Goal: Task Accomplishment & Management: Use online tool/utility

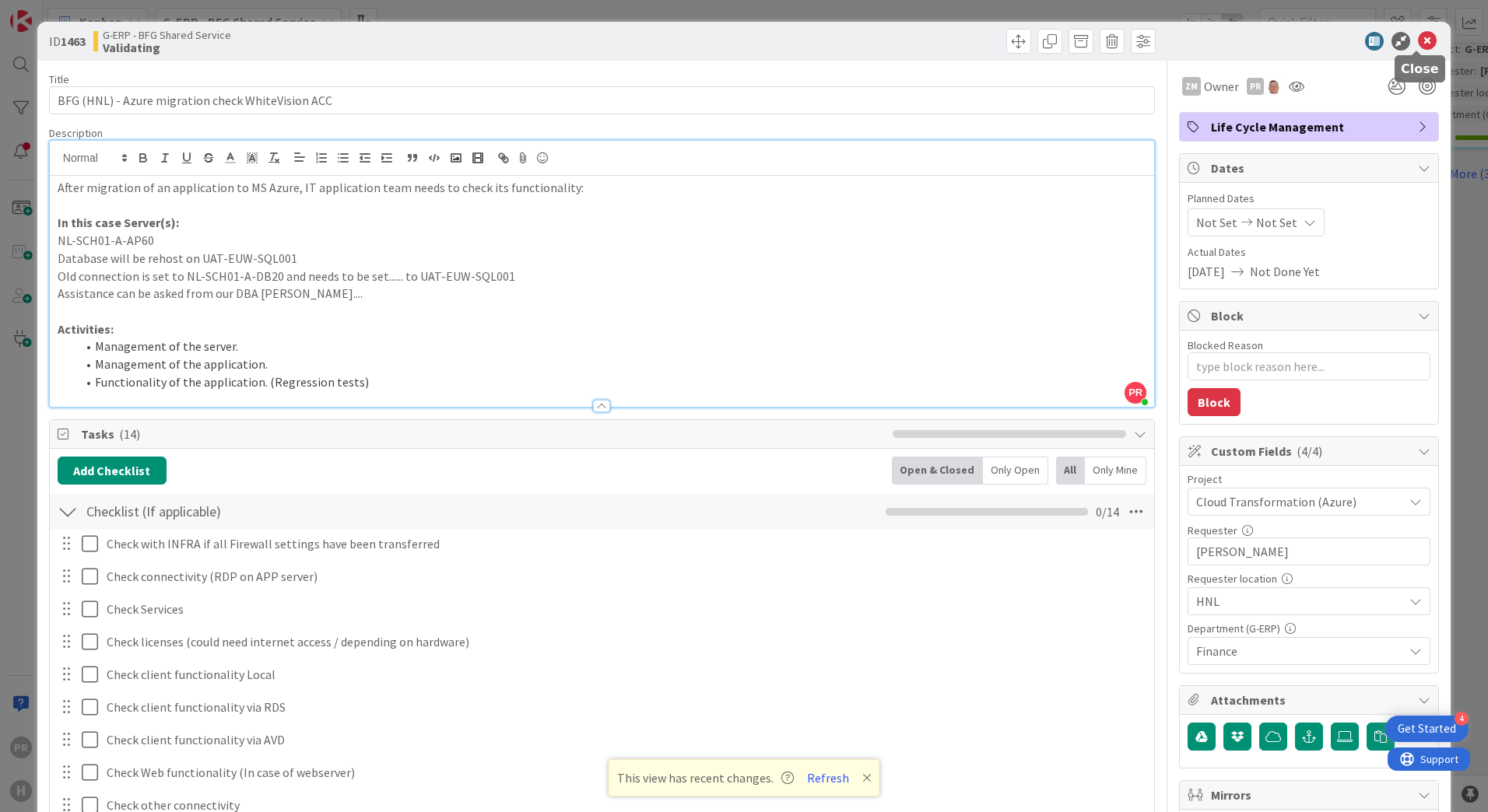
click at [1417, 45] on icon at bounding box center [1426, 40] width 19 height 19
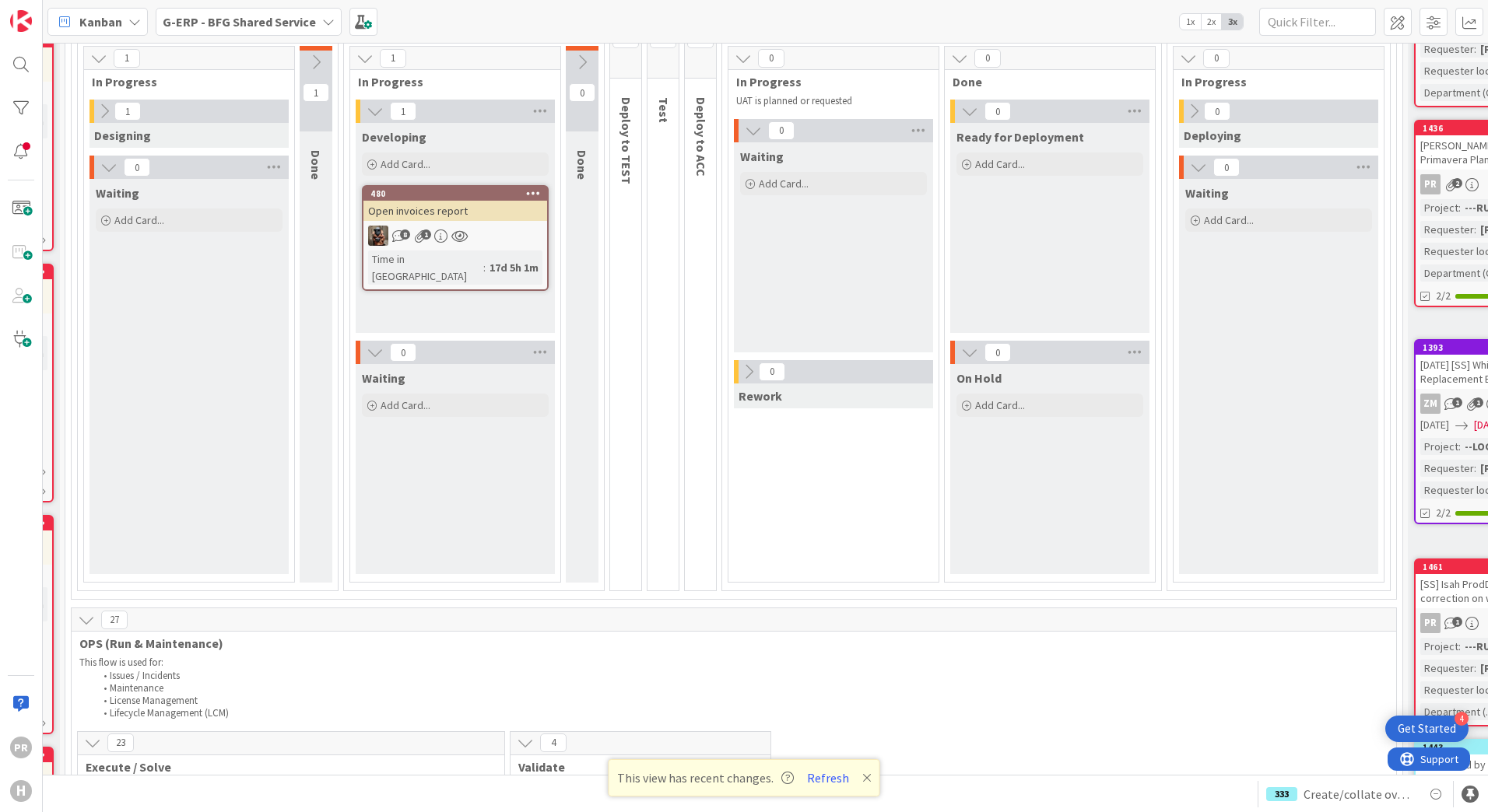
scroll to position [0, 225]
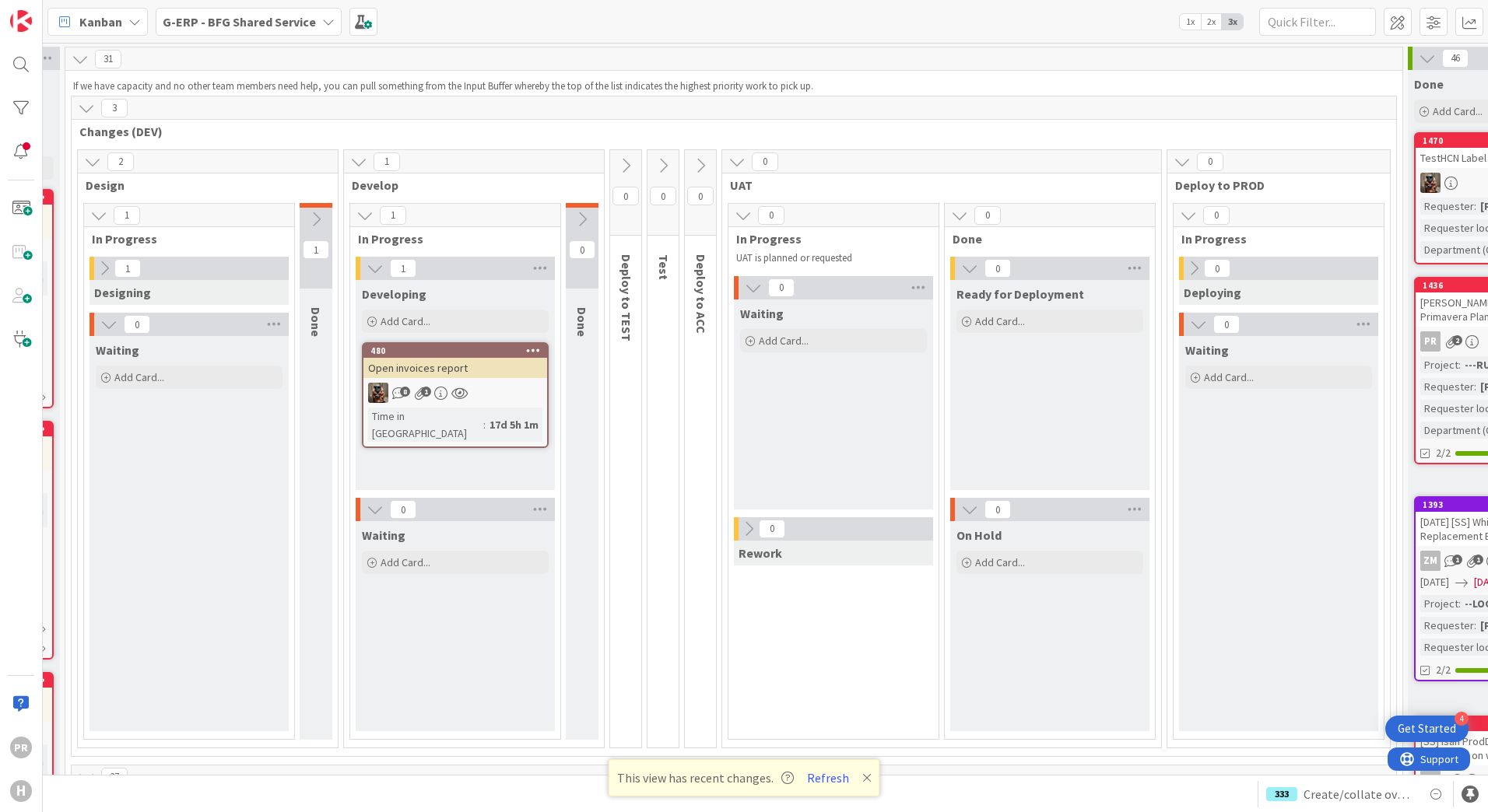
click at [210, 33] on div "G-ERP - BFG Shared Service" at bounding box center [248, 22] width 186 height 28
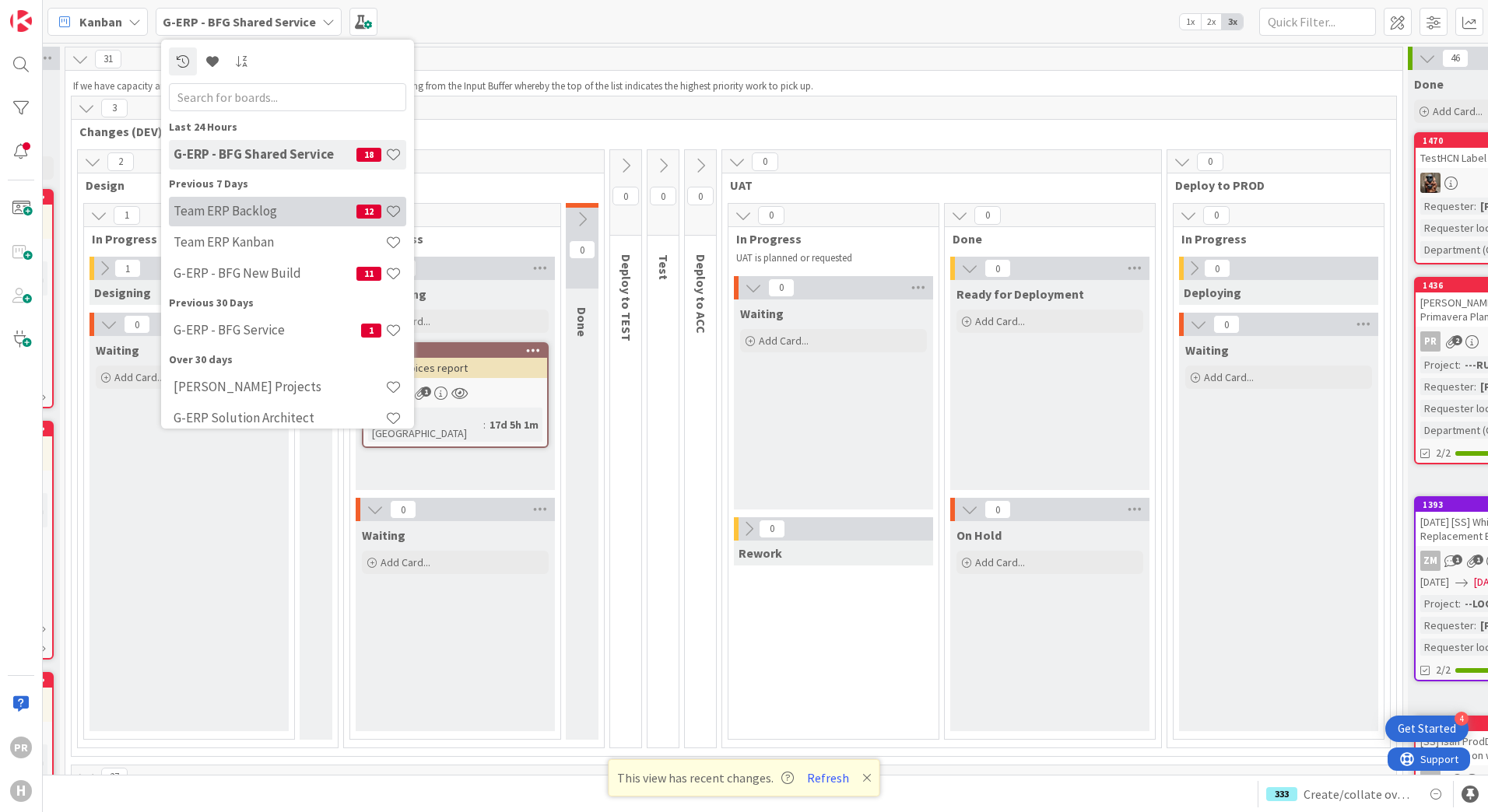
click at [235, 211] on h4 "Team ERP Backlog" at bounding box center [265, 210] width 183 height 16
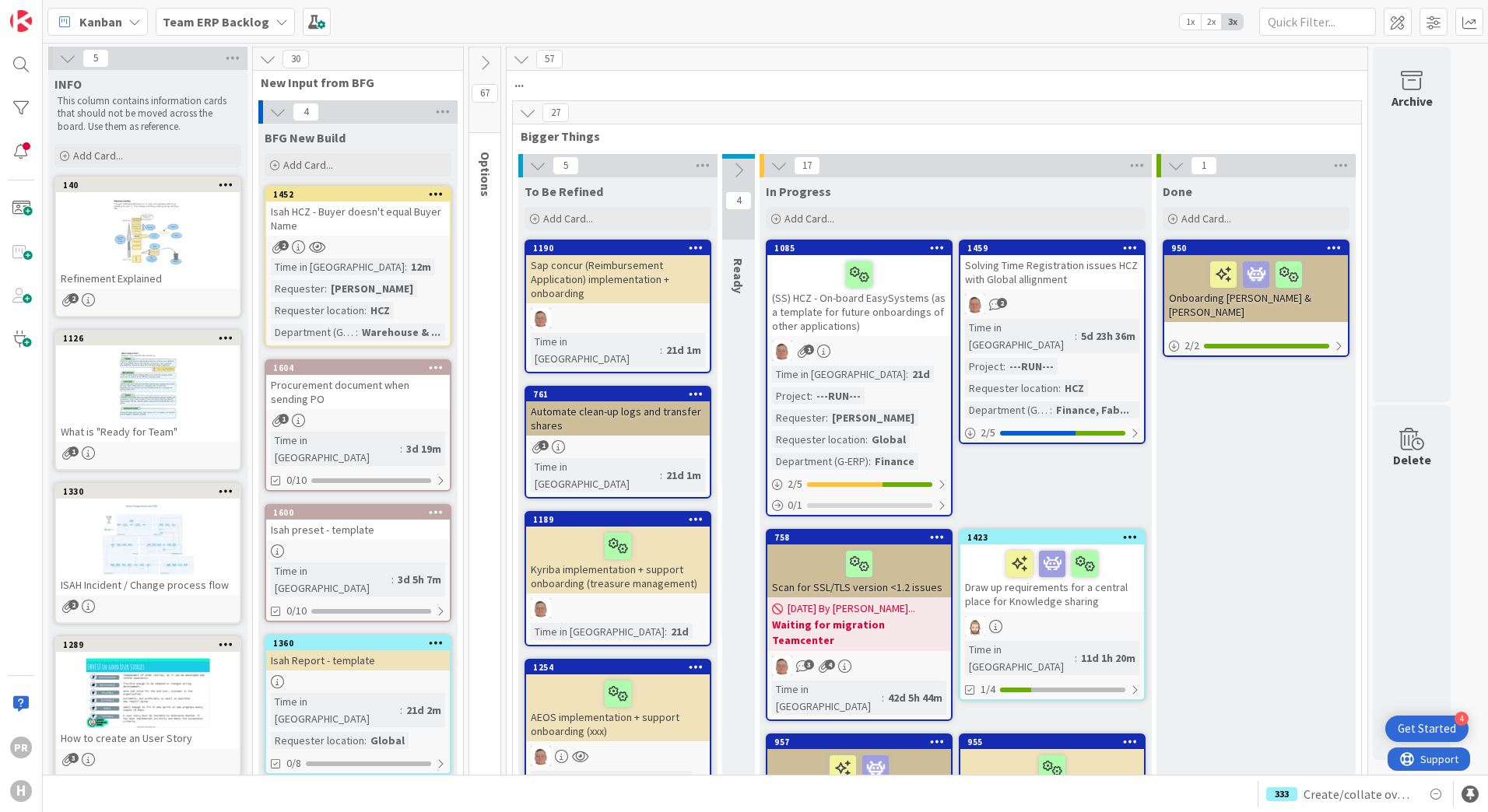
click at [394, 220] on div "Isah HCZ - Buyer doesn't equal Buyer Name" at bounding box center [358, 218] width 184 height 34
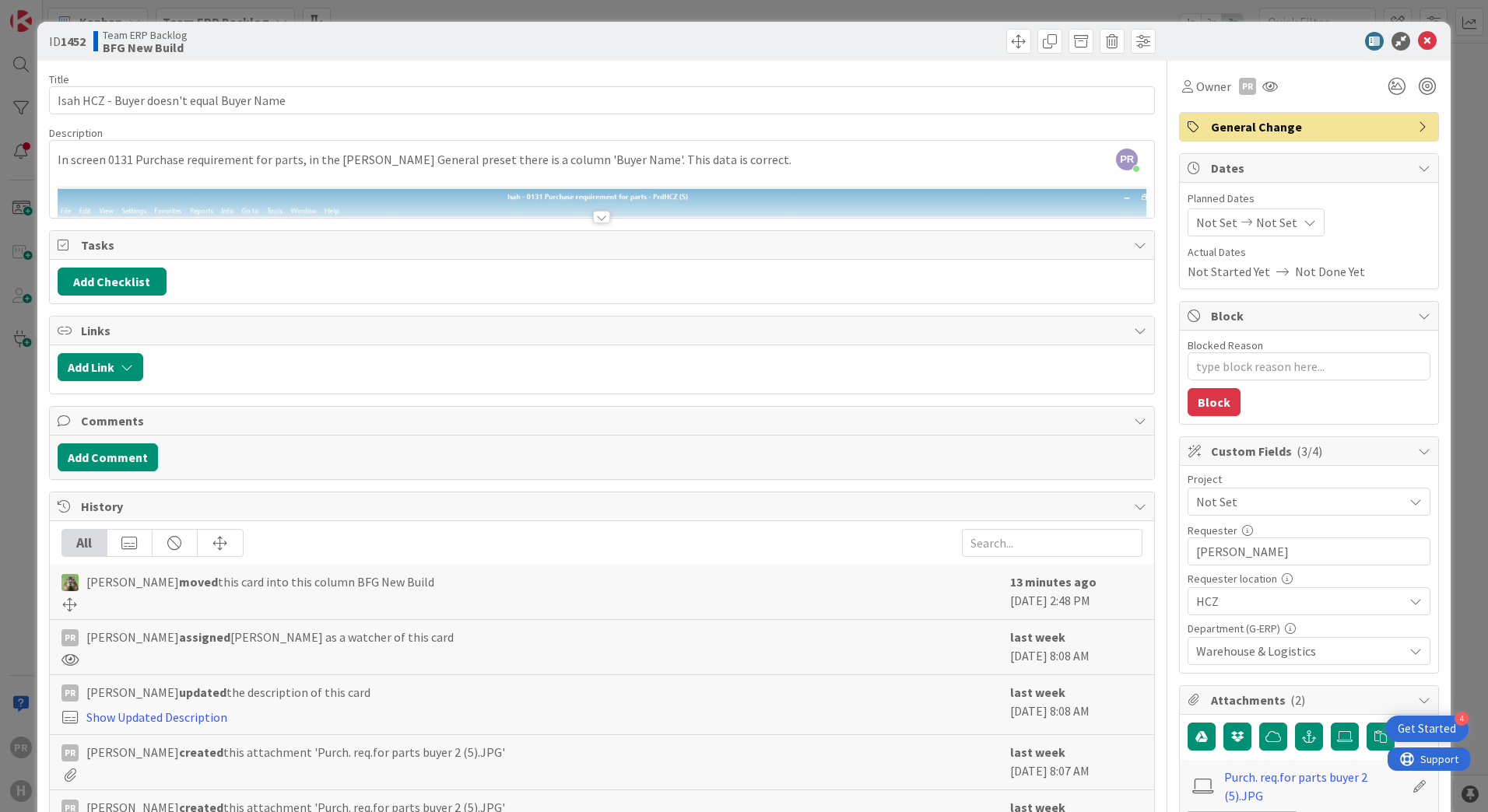
click at [593, 218] on div at bounding box center [601, 216] width 17 height 13
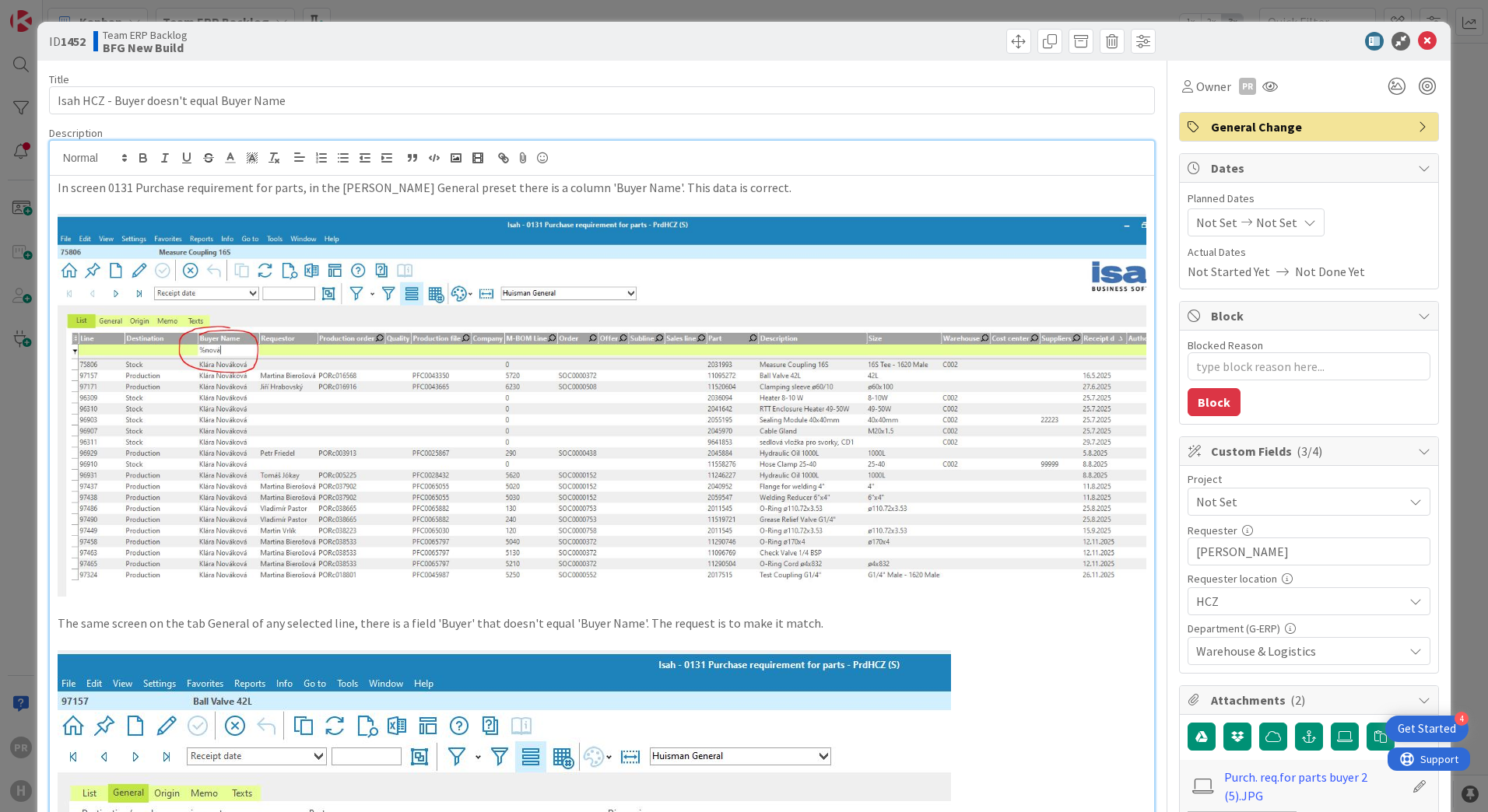
type textarea "x"
drag, startPoint x: 1413, startPoint y: 37, endPoint x: 691, endPoint y: 223, distance: 745.6
click at [1417, 37] on icon at bounding box center [1426, 40] width 19 height 19
